Goal: Information Seeking & Learning: Learn about a topic

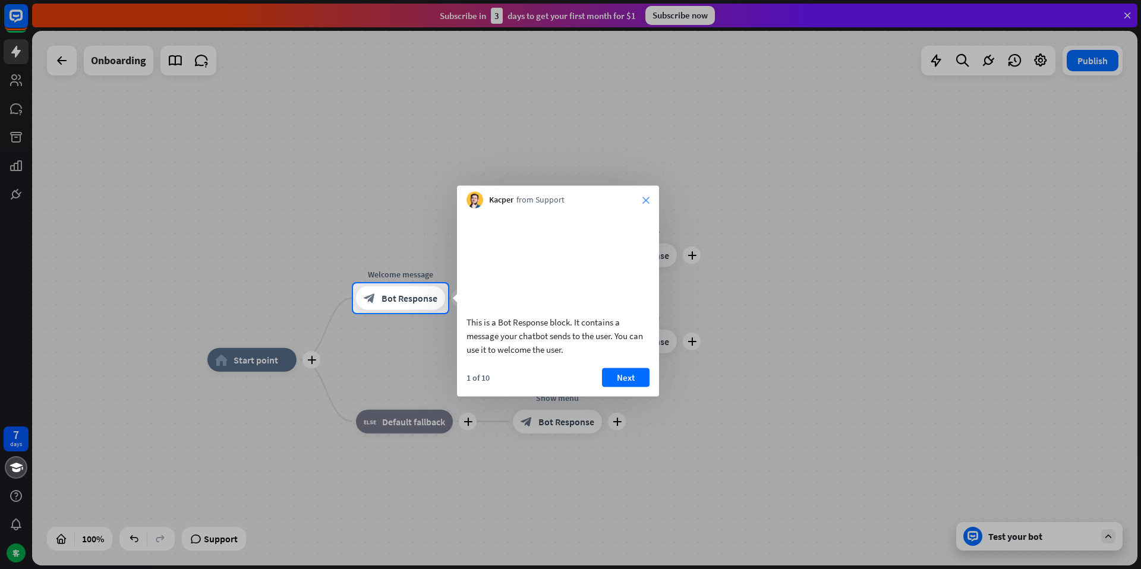
click at [646, 201] on icon "close" at bounding box center [645, 200] width 7 height 7
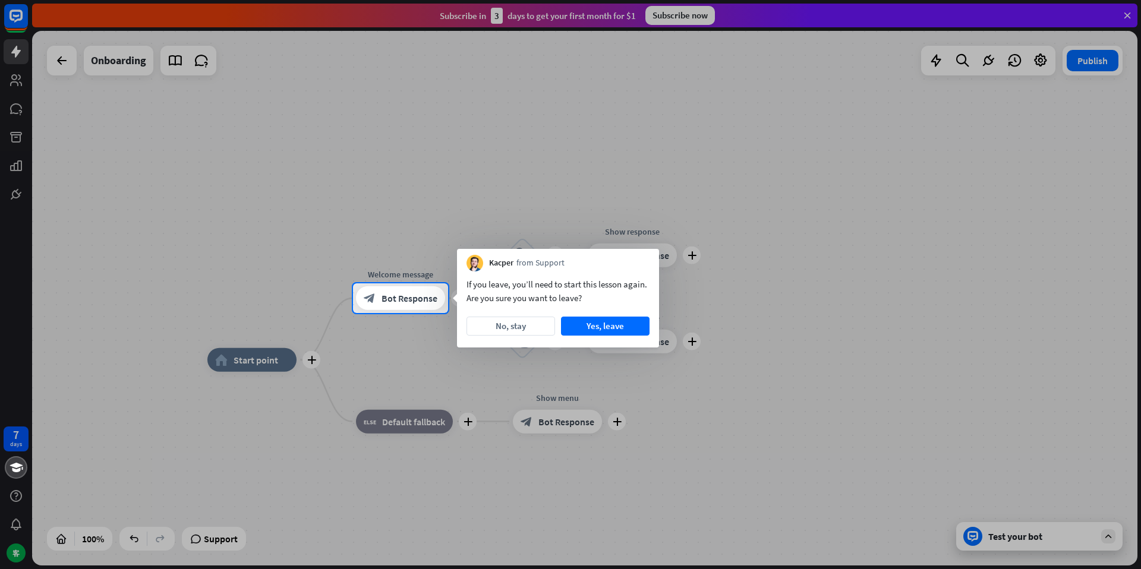
click at [914, 187] on div at bounding box center [570, 141] width 1141 height 283
click at [647, 322] on button "Yes, leave" at bounding box center [605, 326] width 89 height 19
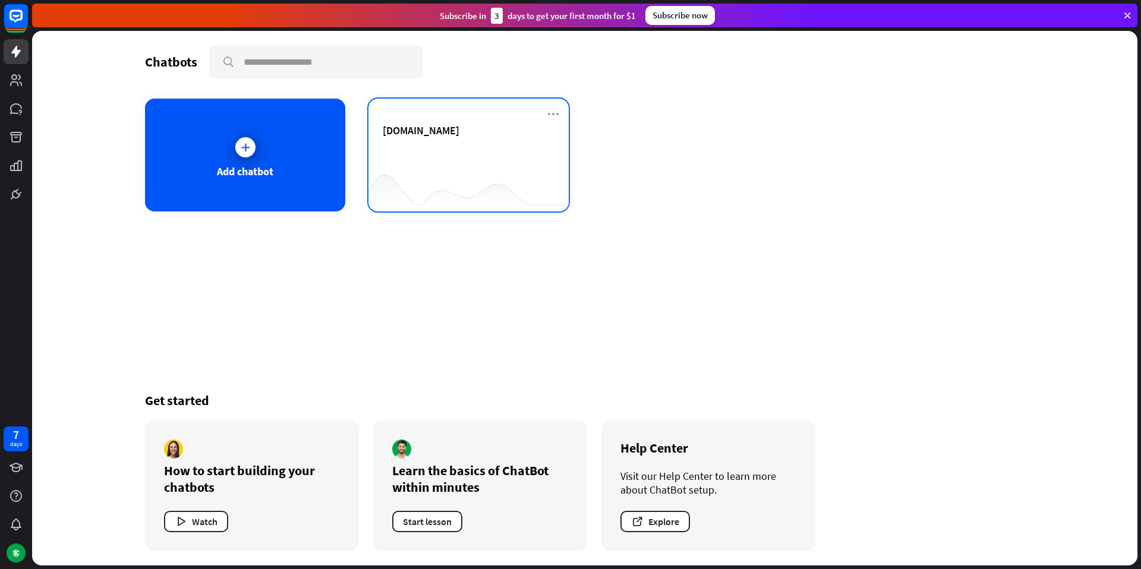
click at [446, 139] on div "[DOMAIN_NAME]" at bounding box center [469, 145] width 172 height 42
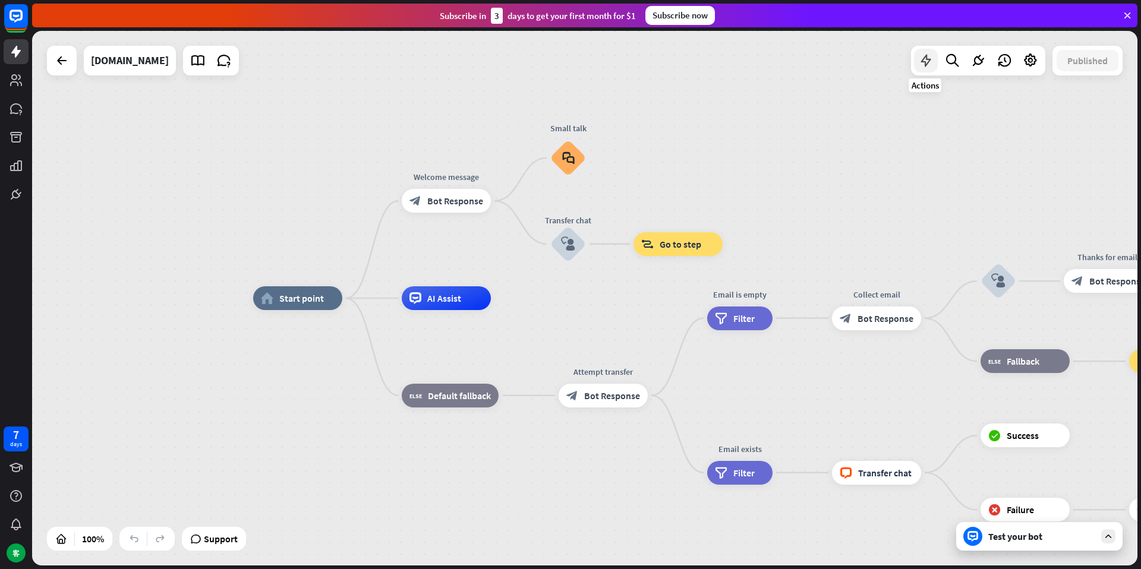
click at [920, 60] on icon at bounding box center [925, 60] width 15 height 15
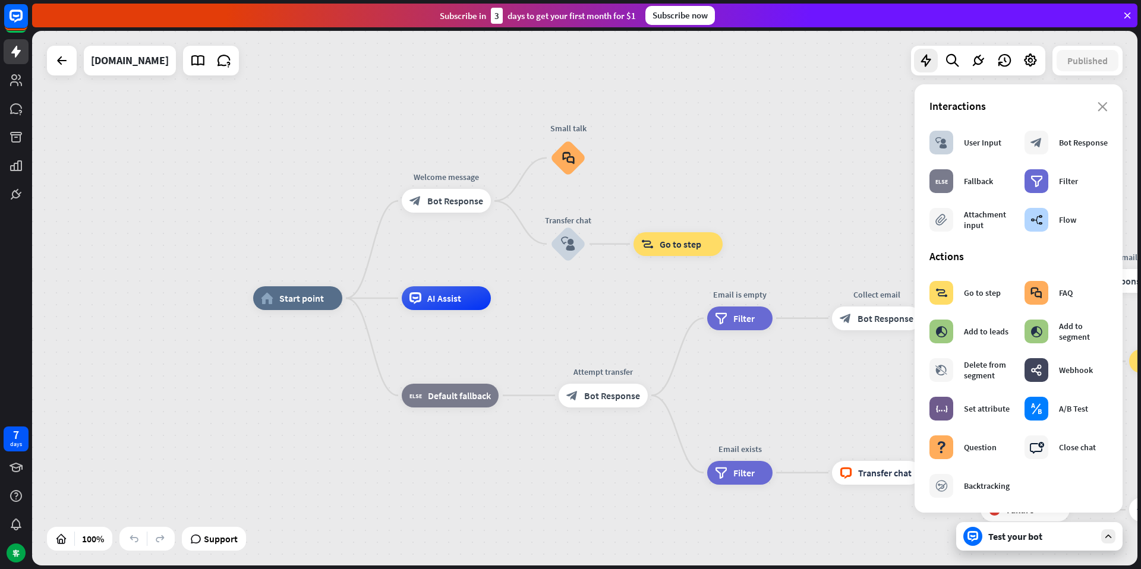
click at [234, 115] on div "home_2 Start point Welcome message block_bot_response Bot Response Small talk b…" at bounding box center [584, 298] width 1105 height 535
click at [20, 83] on icon at bounding box center [16, 80] width 12 height 12
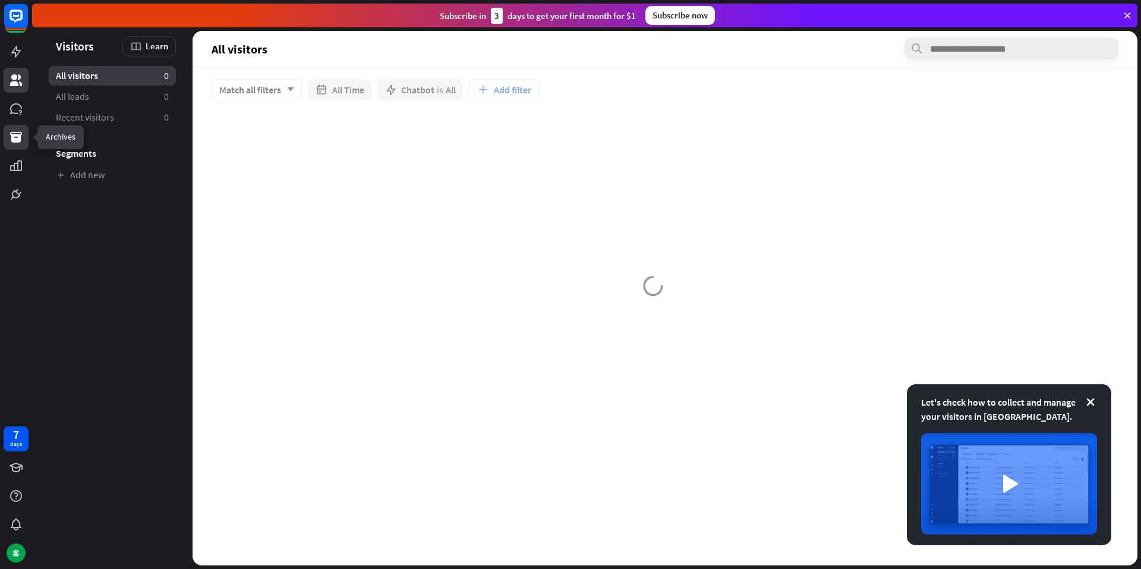
click at [22, 144] on icon at bounding box center [16, 137] width 14 height 14
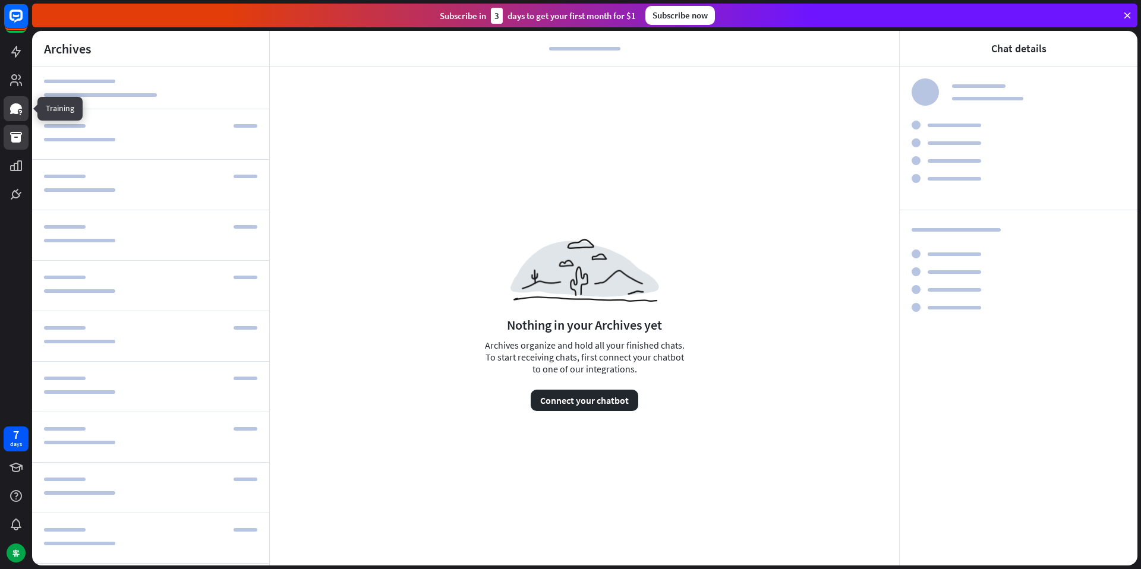
click at [10, 103] on icon at bounding box center [16, 109] width 14 height 14
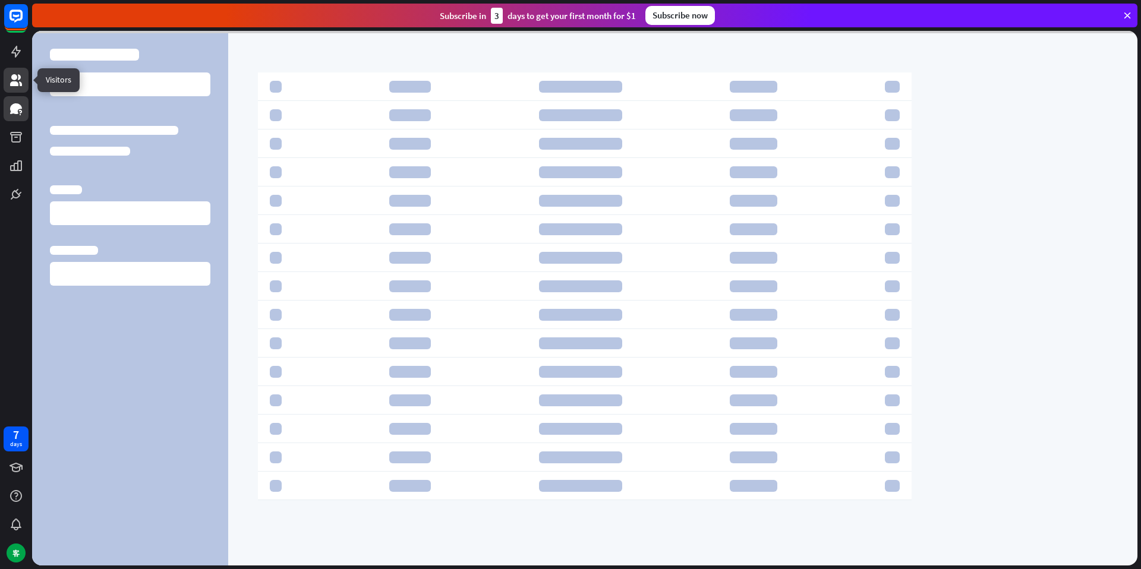
click at [16, 87] on link at bounding box center [16, 80] width 25 height 25
click at [25, 115] on link at bounding box center [16, 108] width 25 height 25
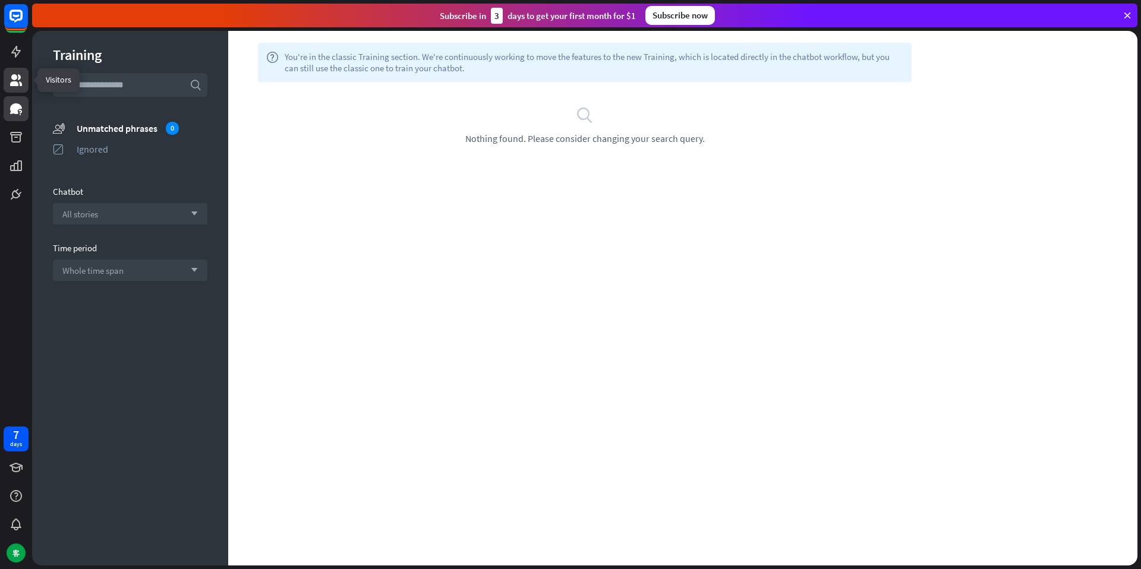
click at [9, 71] on link at bounding box center [16, 80] width 25 height 25
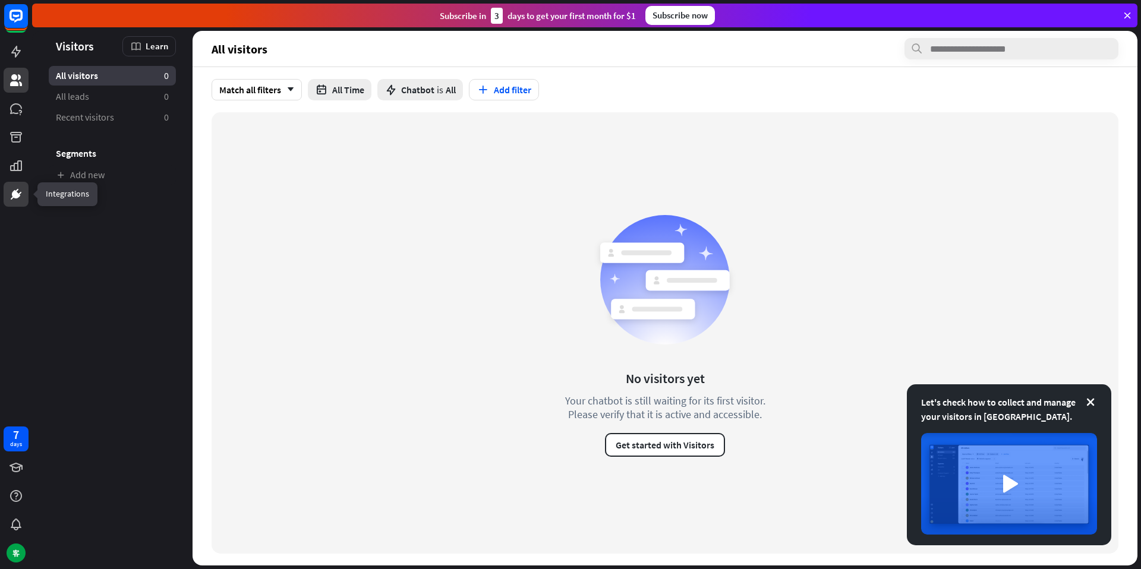
click at [22, 195] on icon at bounding box center [16, 194] width 14 height 14
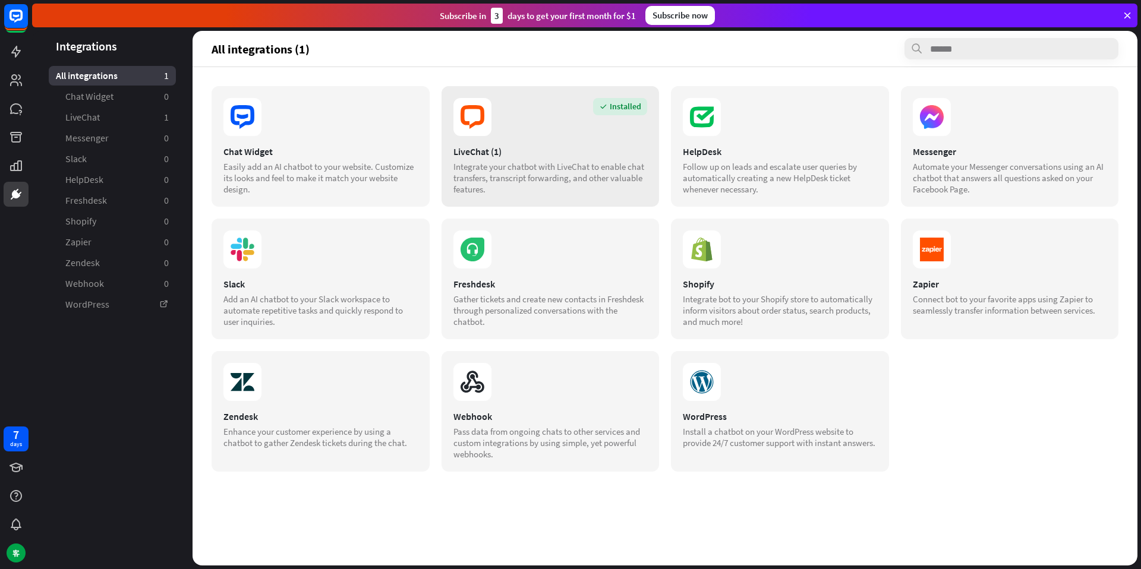
click at [477, 128] on icon at bounding box center [472, 117] width 38 height 38
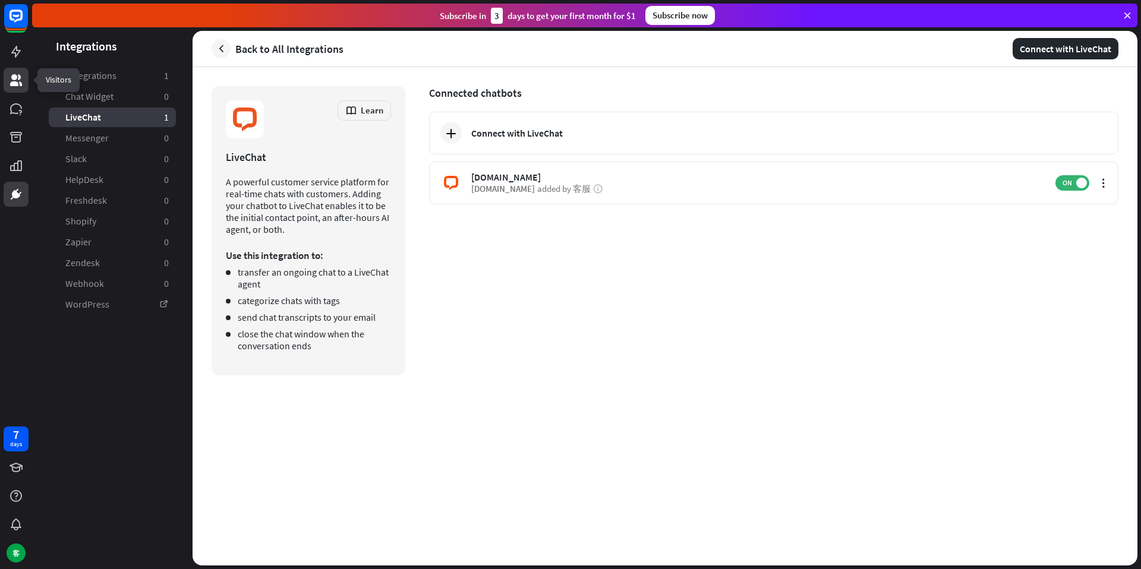
click at [8, 81] on link at bounding box center [16, 80] width 25 height 25
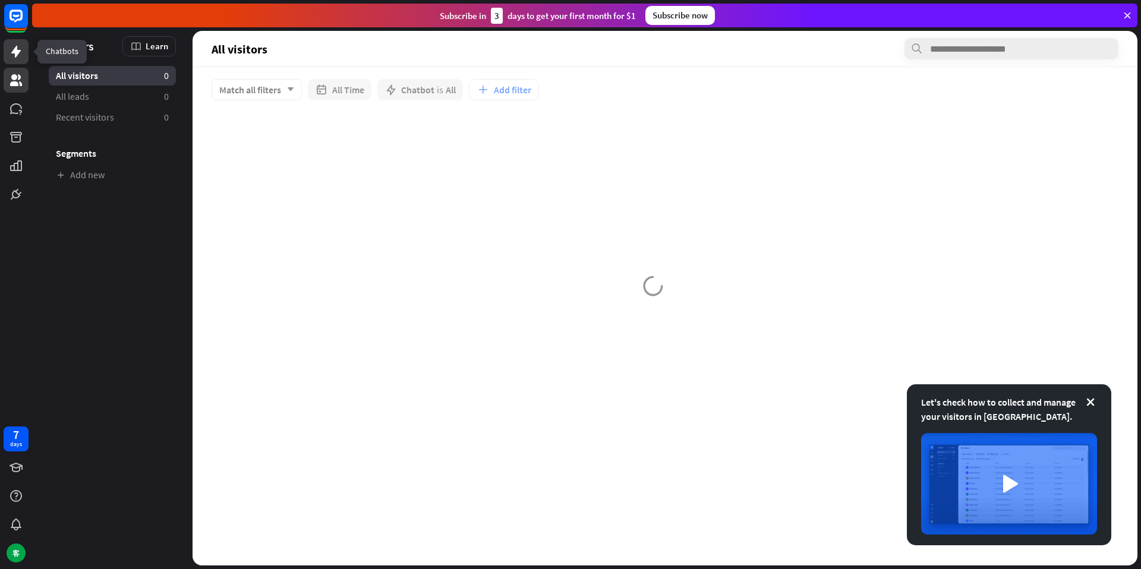
click at [17, 55] on icon at bounding box center [16, 52] width 14 height 14
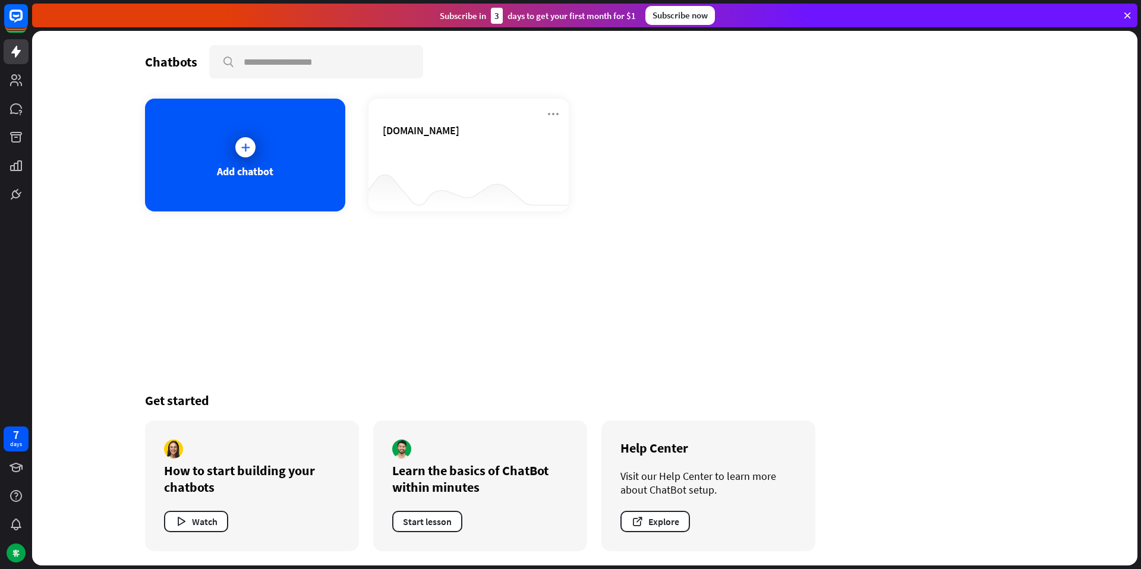
click at [18, 93] on div at bounding box center [16, 103] width 32 height 207
click at [17, 88] on link at bounding box center [16, 80] width 25 height 25
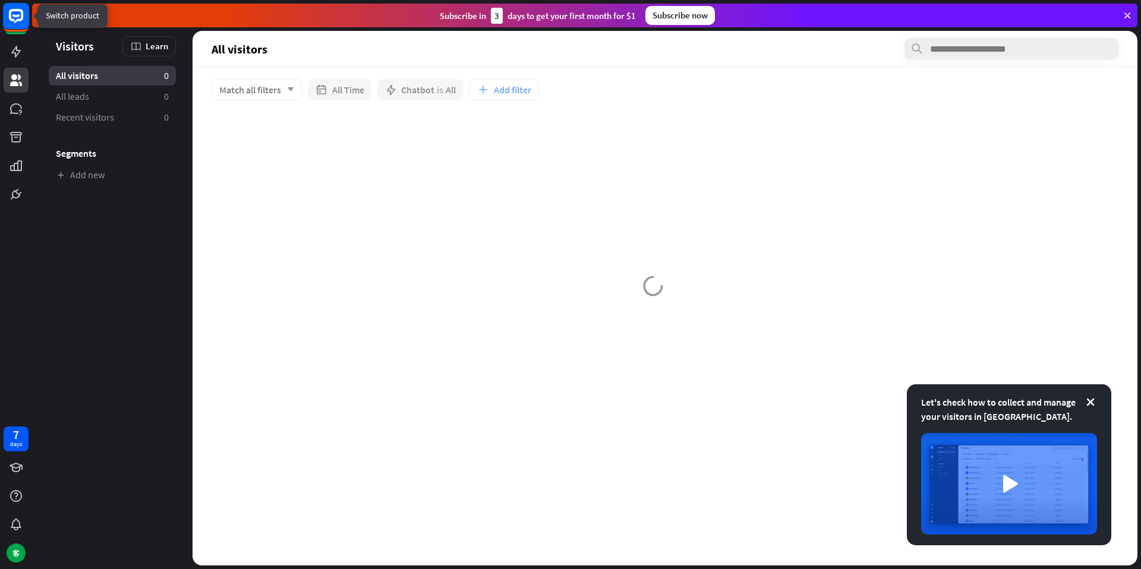
click at [14, 16] on icon at bounding box center [15, 15] width 7 height 3
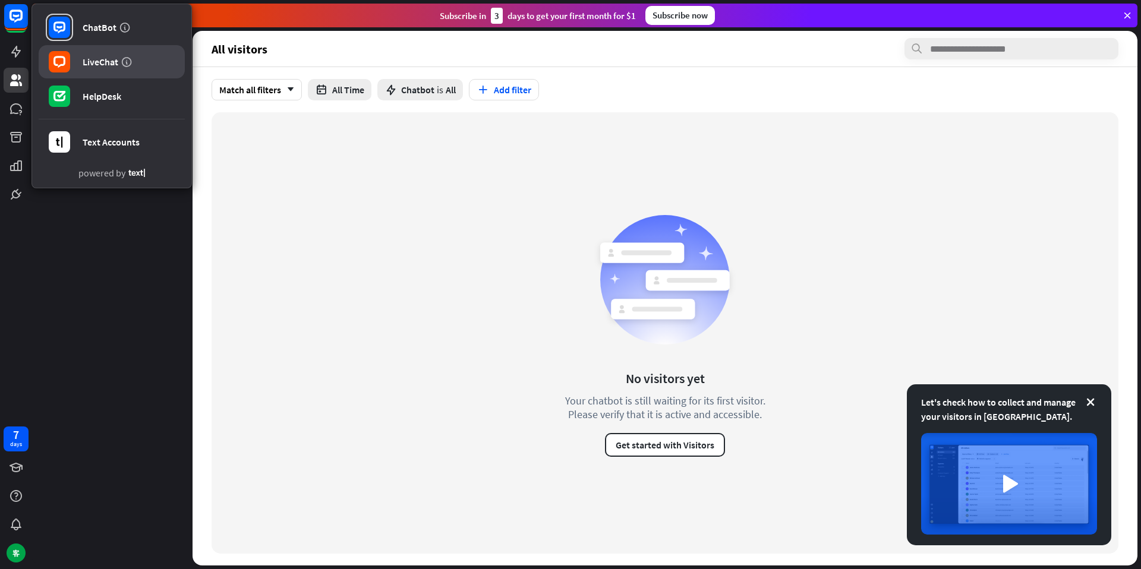
click at [105, 56] on div "LiveChat" at bounding box center [101, 62] width 36 height 12
